Goal: Task Accomplishment & Management: Use online tool/utility

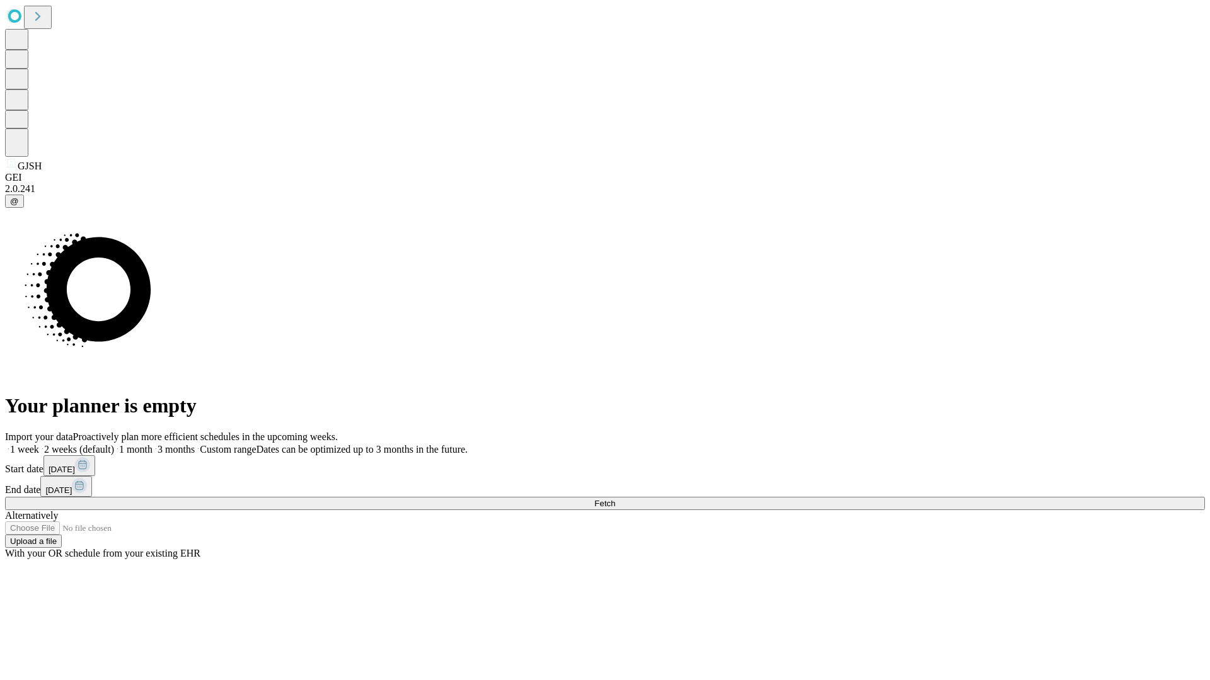
click at [615, 499] on span "Fetch" at bounding box center [604, 503] width 21 height 9
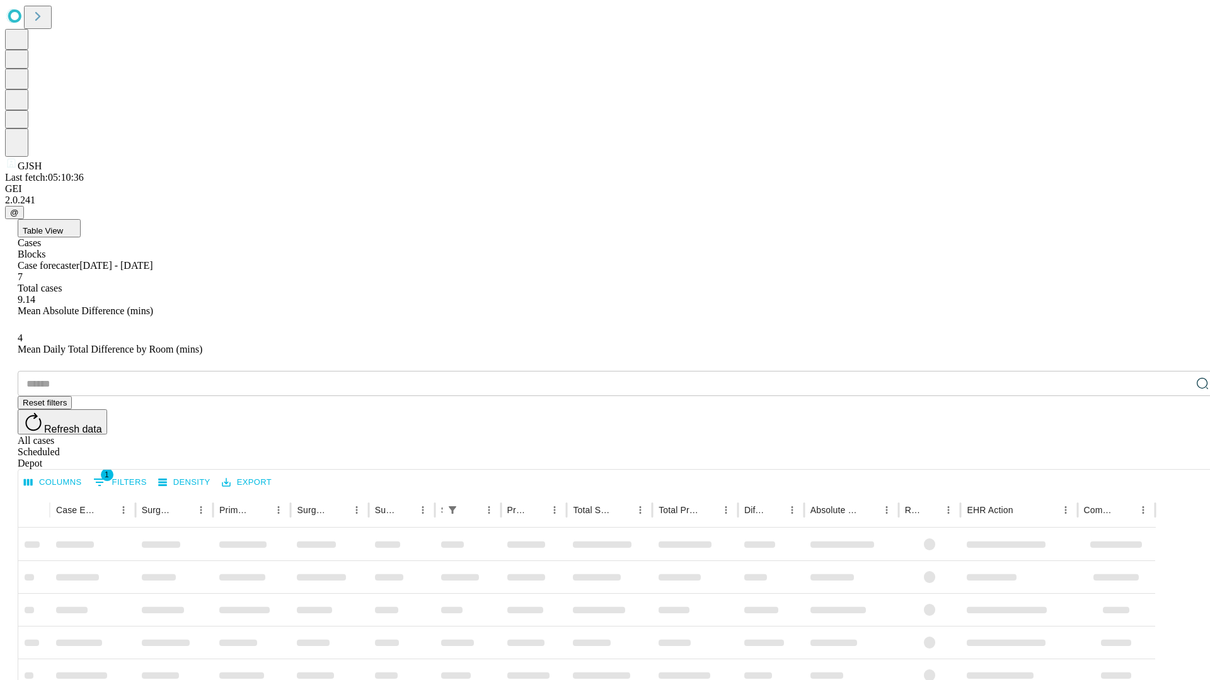
click at [1177, 458] on div "Depot" at bounding box center [618, 463] width 1200 height 11
